Goal: Navigation & Orientation: Find specific page/section

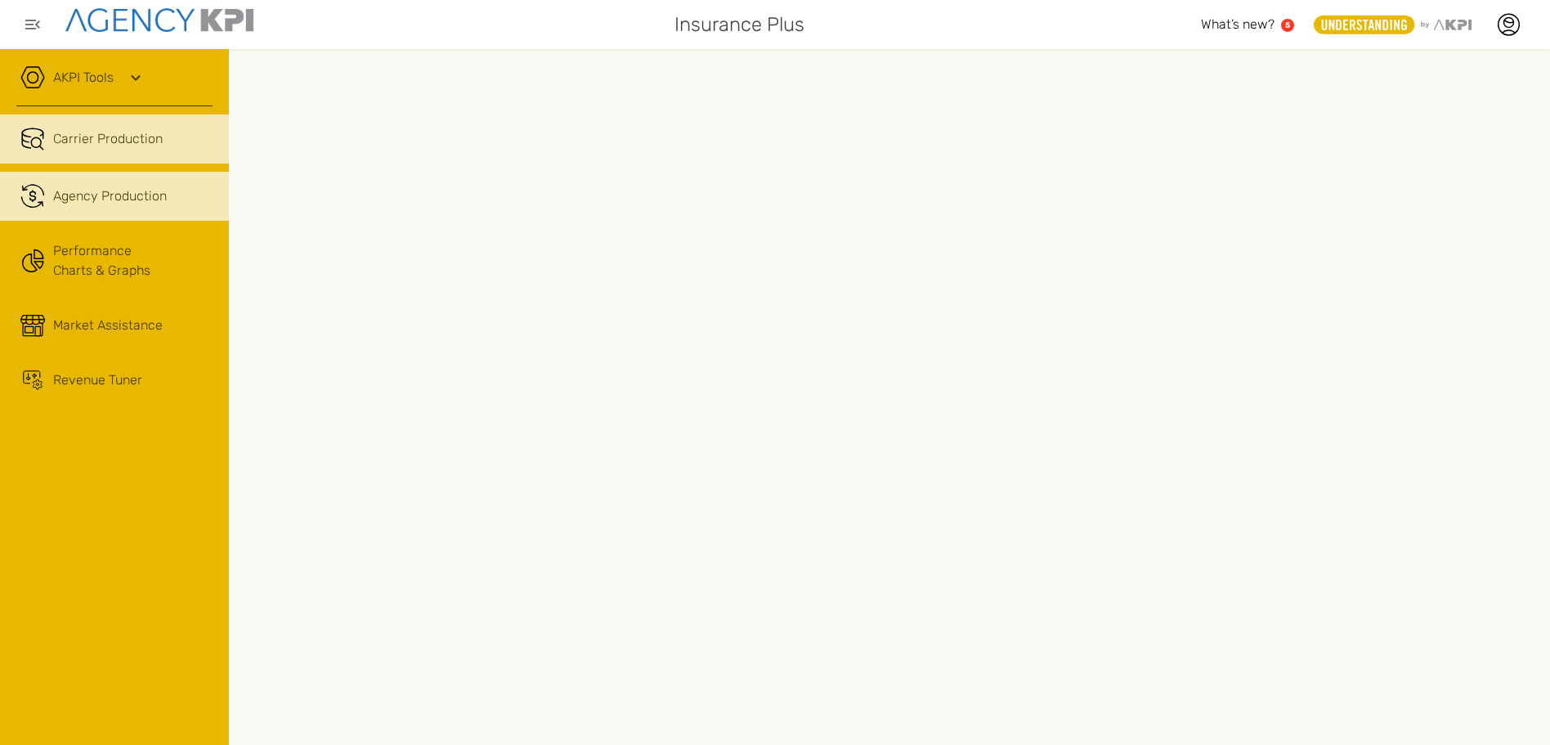
click at [137, 208] on link ".cls-1{fill:none;stroke:#221f20;stroke-linecap:round;stroke-linejoin:round;stro…" at bounding box center [114, 196] width 229 height 49
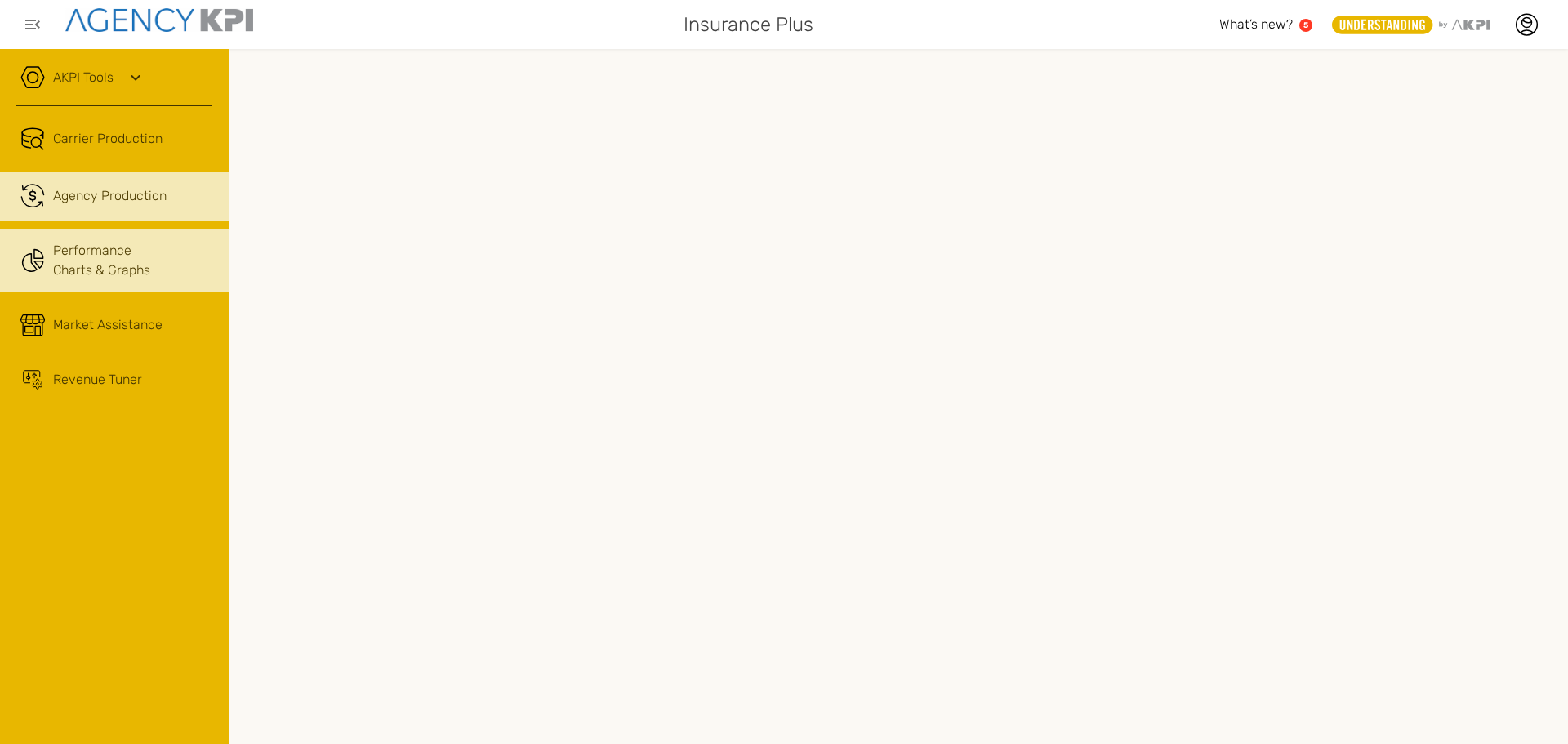
click at [110, 283] on link "Performance Charts & Graphs" at bounding box center [114, 261] width 229 height 64
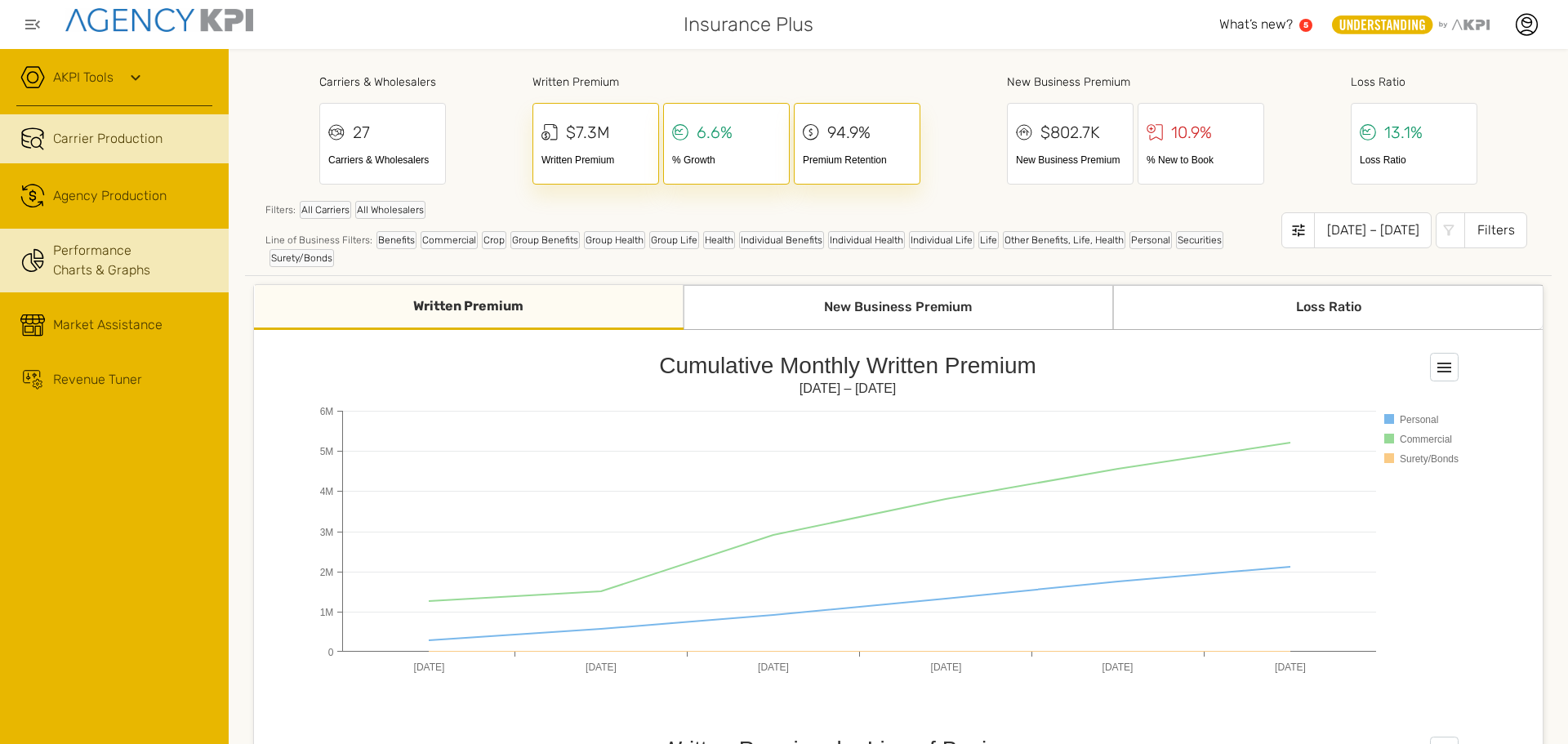
click at [123, 150] on link "Carrier Production" at bounding box center [114, 138] width 229 height 49
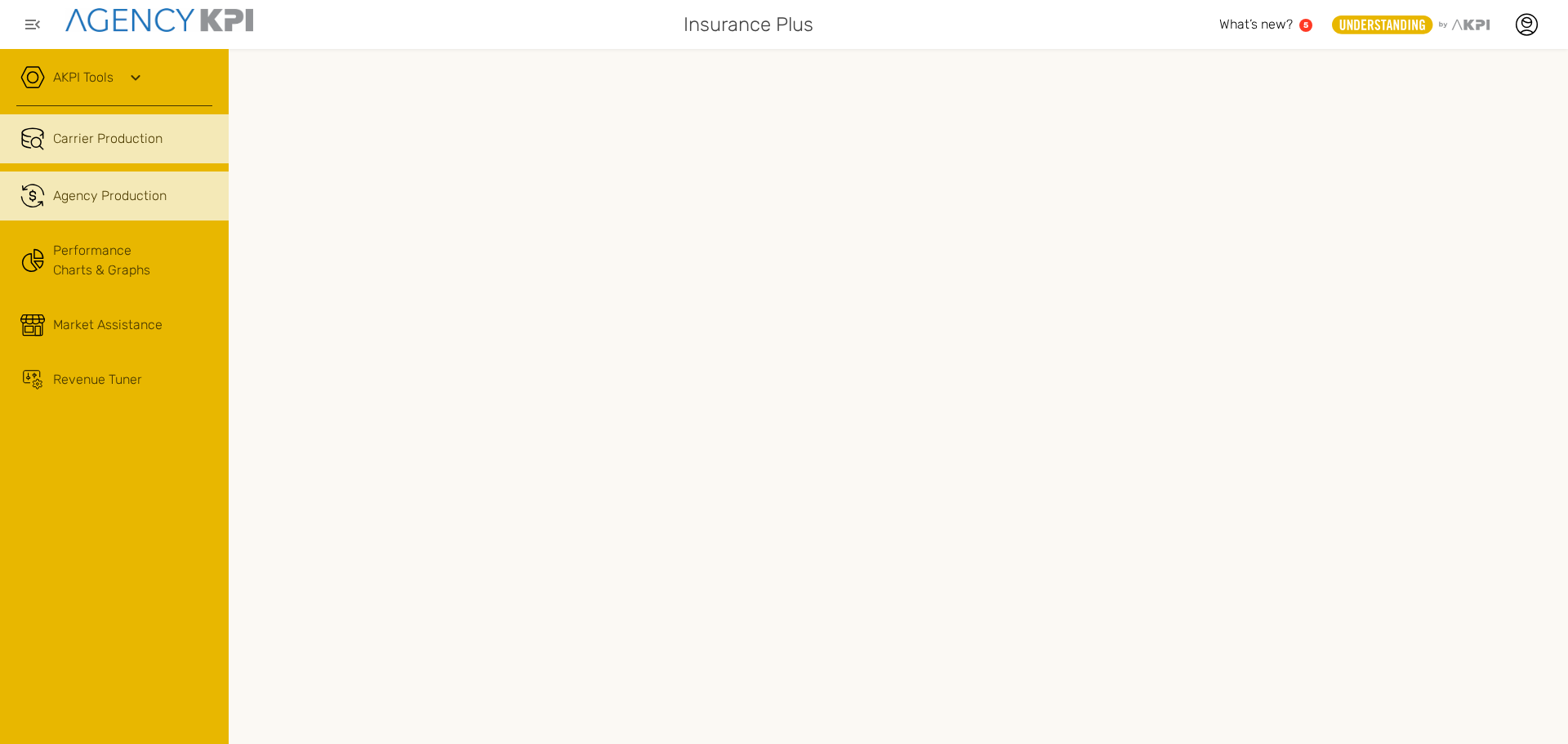
click at [114, 213] on link ".cls-1{fill:none;stroke:#221f20;stroke-linecap:round;stroke-linejoin:round;stro…" at bounding box center [114, 196] width 229 height 49
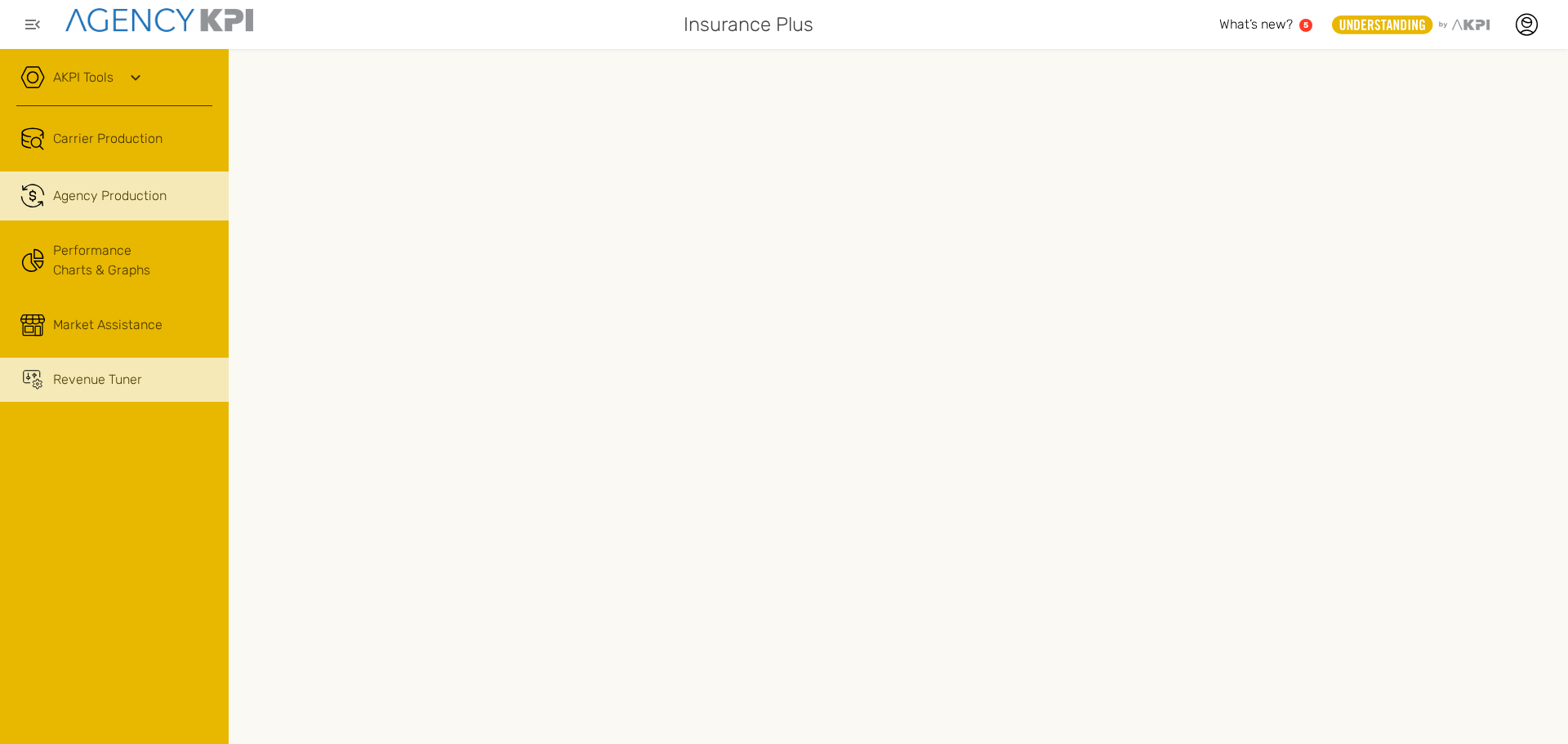
click at [108, 387] on span "Revenue Tuner" at bounding box center [97, 379] width 89 height 20
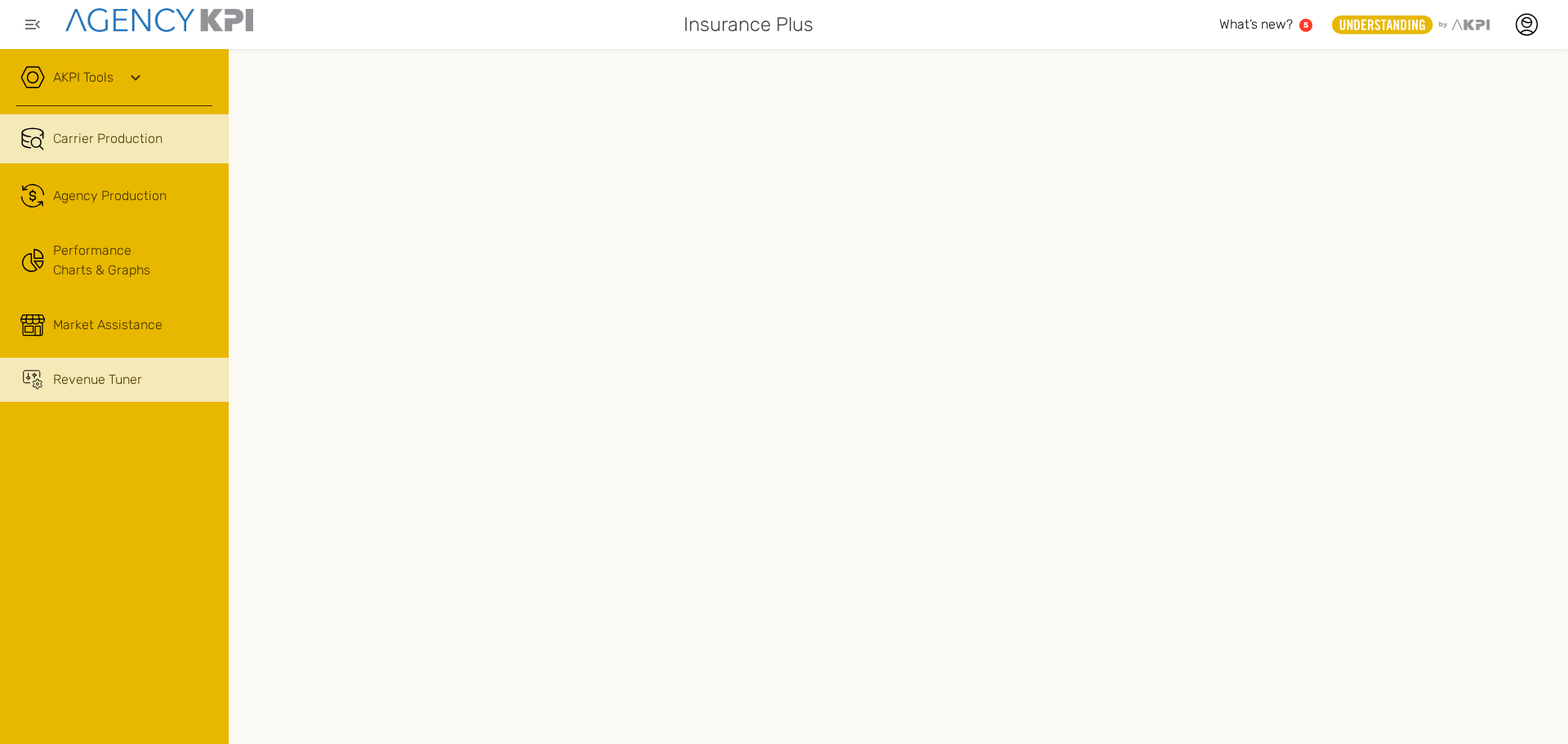
click at [110, 153] on link "Carrier Production" at bounding box center [114, 138] width 229 height 49
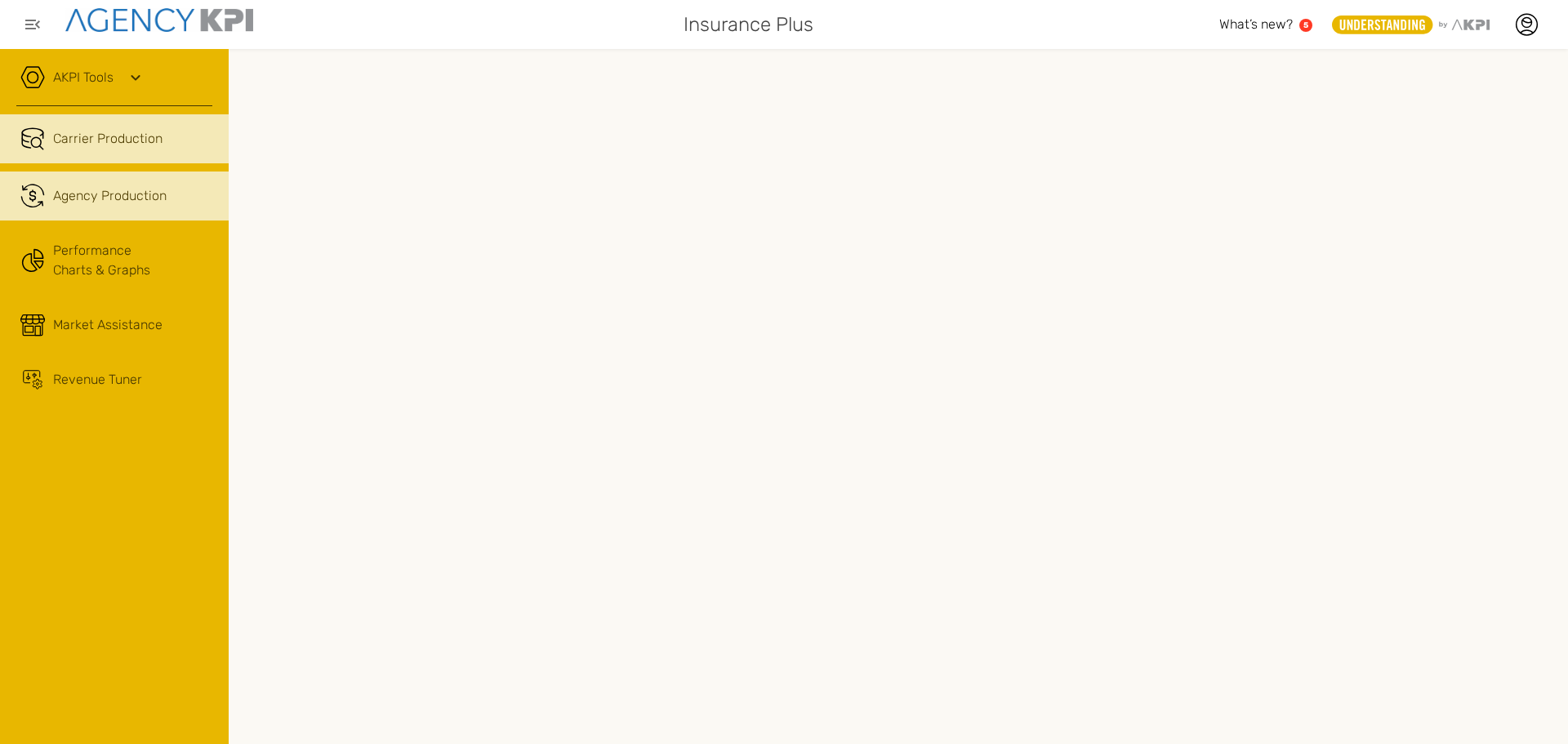
click at [103, 182] on link ".cls-1{fill:none;stroke:#221f20;stroke-linecap:round;stroke-linejoin:round;stro…" at bounding box center [114, 196] width 229 height 49
click at [79, 128] on link "Carrier Production" at bounding box center [114, 138] width 229 height 49
